Goal: Task Accomplishment & Management: Manage account settings

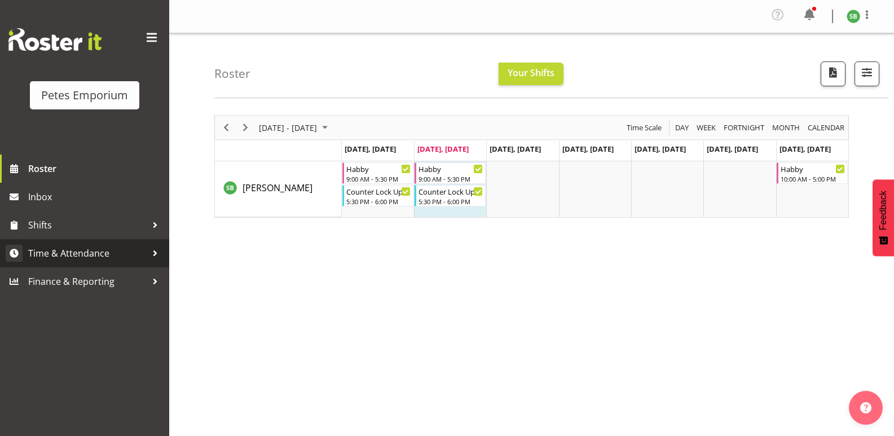
click at [68, 258] on span "Time & Attendance" at bounding box center [87, 253] width 118 height 17
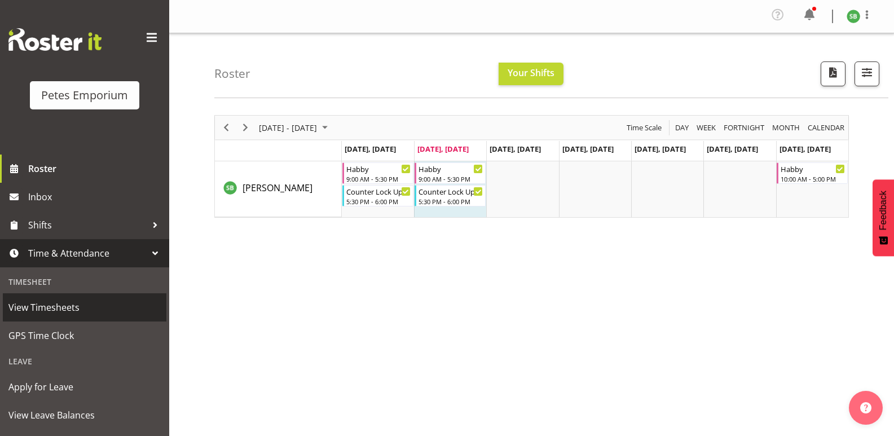
click at [47, 320] on link "View Timesheets" at bounding box center [85, 307] width 164 height 28
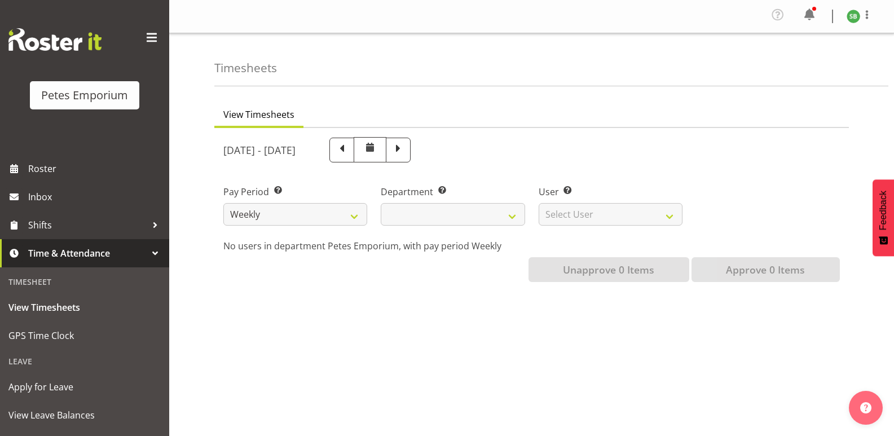
select select
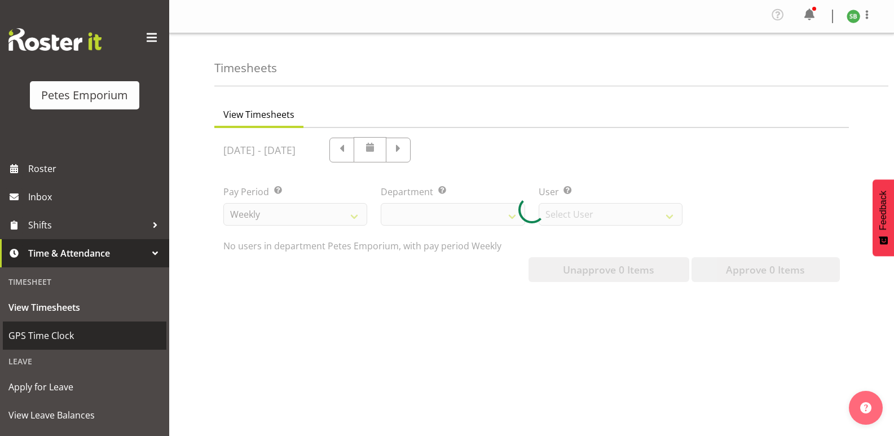
click at [41, 337] on span "GPS Time Clock" at bounding box center [84, 335] width 152 height 17
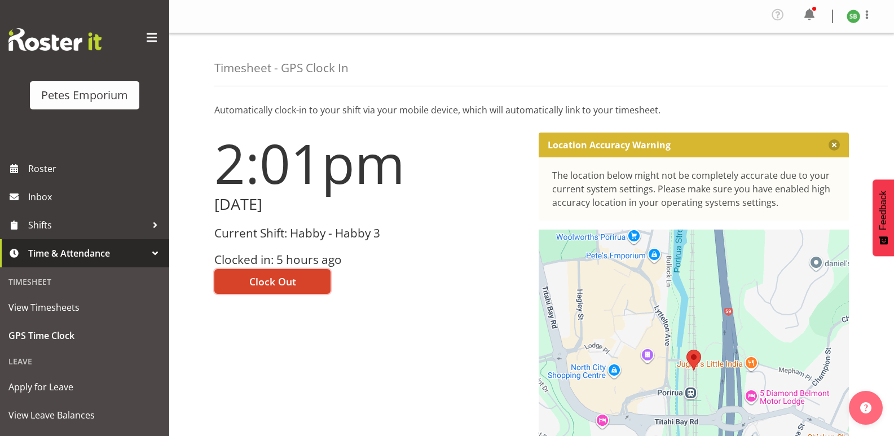
click at [284, 287] on span "Clock Out" at bounding box center [272, 281] width 47 height 15
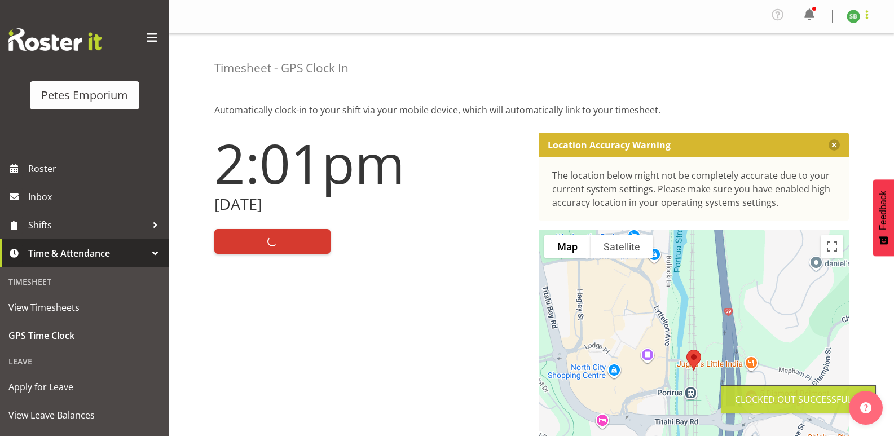
click at [872, 18] on span at bounding box center [867, 15] width 14 height 14
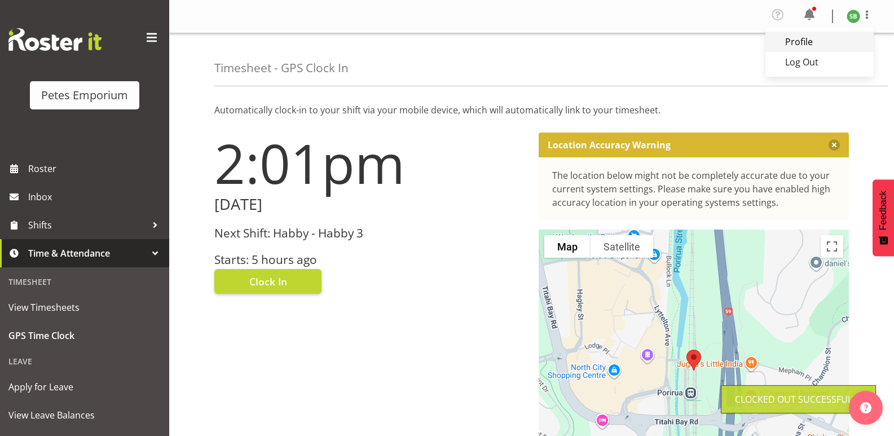
click at [822, 51] on link "Profile" at bounding box center [820, 42] width 108 height 20
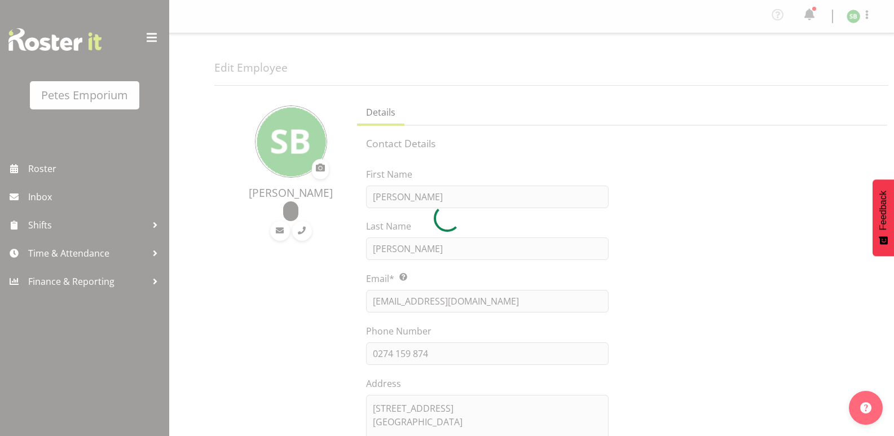
select select "TimelineWeek"
click at [866, 11] on div at bounding box center [447, 218] width 894 height 436
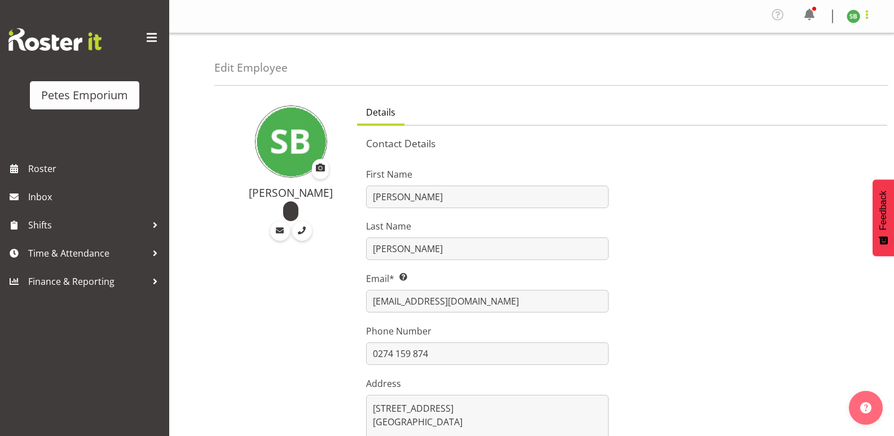
click at [872, 19] on span at bounding box center [867, 15] width 14 height 14
click at [803, 61] on link "Log Out" at bounding box center [820, 62] width 108 height 20
